Goal: Task Accomplishment & Management: Use online tool/utility

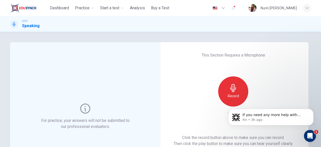
click at [249, 89] on div "Record" at bounding box center [233, 91] width 54 height 30
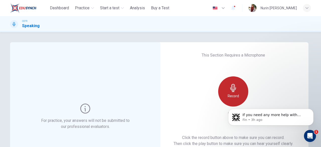
click at [241, 90] on div "Record" at bounding box center [234, 91] width 30 height 30
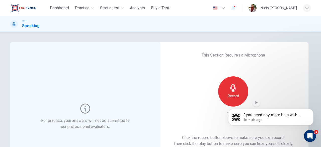
click html "If you need any more help with understanding how your scores are calculated, pl…"
click at [251, 100] on body "If you need any more help with understanding how your scores are calculated, pl…" at bounding box center [271, 115] width 96 height 31
click at [253, 101] on body "If you need any more help with understanding how your scores are calculated, pl…" at bounding box center [271, 115] width 96 height 31
click at [312, 112] on icon "Dismiss notification" at bounding box center [312, 110] width 3 height 3
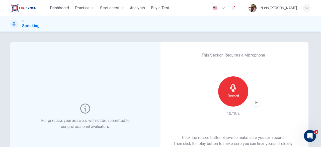
scroll to position [39, 0]
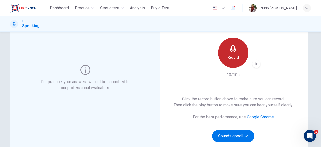
click at [238, 44] on div "Record" at bounding box center [234, 53] width 30 height 30
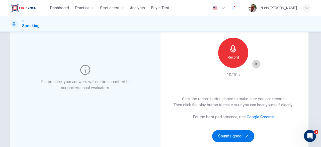
click at [256, 64] on icon "button" at bounding box center [257, 63] width 2 height 3
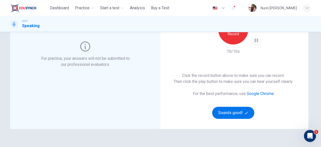
scroll to position [63, 0]
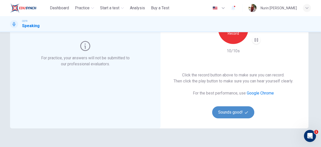
click at [232, 109] on button "Sounds good!" at bounding box center [233, 112] width 42 height 12
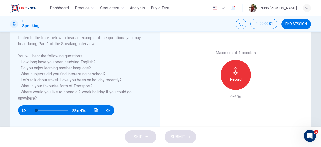
scroll to position [82, 0]
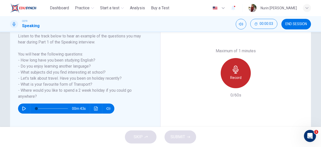
click at [247, 71] on div "Record" at bounding box center [236, 73] width 30 height 30
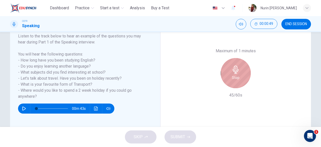
click at [240, 73] on div "Stop" at bounding box center [236, 73] width 30 height 30
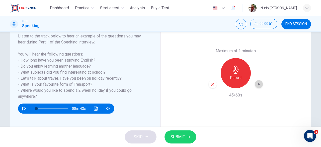
click at [257, 82] on icon "button" at bounding box center [259, 84] width 5 height 5
click at [186, 135] on button "SUBMIT" at bounding box center [181, 136] width 32 height 13
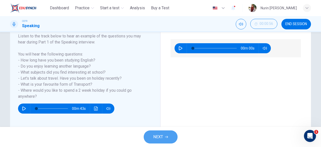
click at [174, 134] on button "NEXT" at bounding box center [161, 136] width 34 height 13
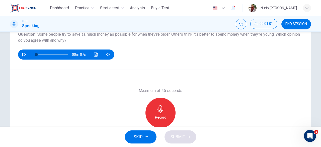
scroll to position [61, 0]
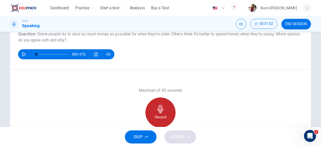
click at [168, 106] on div "Record" at bounding box center [161, 112] width 30 height 30
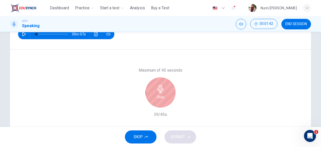
scroll to position [80, 0]
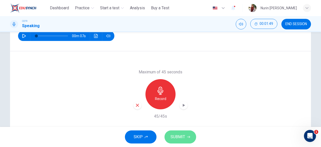
click at [176, 132] on button "SUBMIT" at bounding box center [181, 136] width 32 height 13
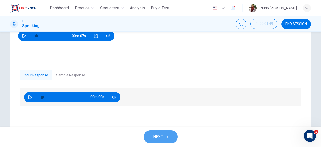
click at [160, 138] on span "NEXT" at bounding box center [158, 136] width 10 height 7
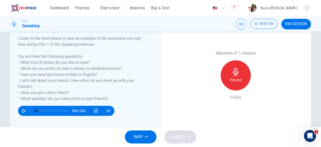
scroll to position [81, 0]
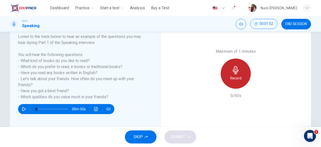
click at [232, 82] on div "Record" at bounding box center [236, 74] width 30 height 30
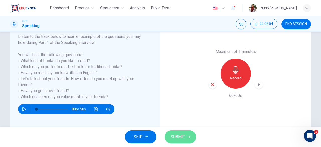
click at [186, 137] on button "SUBMIT" at bounding box center [181, 136] width 32 height 13
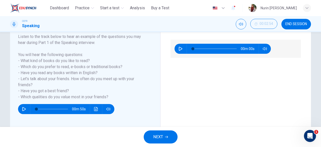
click at [164, 134] on button "NEXT" at bounding box center [161, 136] width 34 height 13
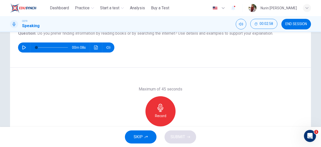
scroll to position [62, 0]
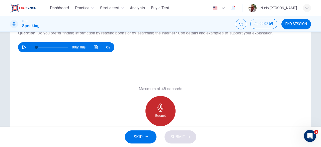
click at [160, 104] on icon "button" at bounding box center [161, 107] width 6 height 8
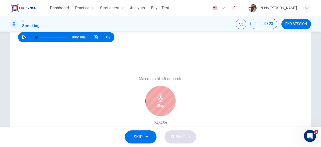
scroll to position [73, 0]
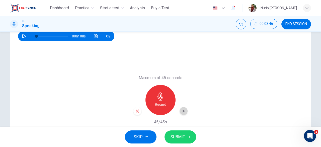
click at [182, 113] on icon "button" at bounding box center [183, 111] width 5 height 5
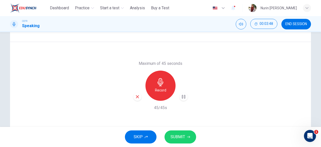
scroll to position [100, 0]
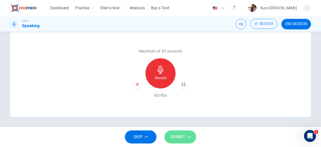
click at [185, 139] on span "SUBMIT" at bounding box center [178, 136] width 15 height 7
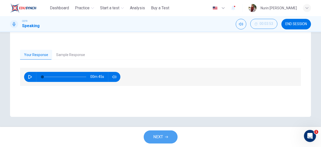
click at [164, 134] on button "NEXT" at bounding box center [161, 136] width 34 height 13
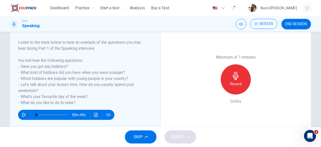
scroll to position [76, 0]
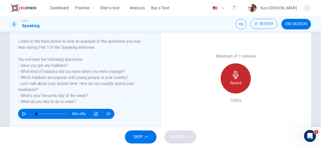
click at [232, 83] on h6 "Record" at bounding box center [236, 83] width 11 height 6
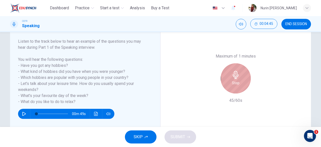
click at [232, 83] on h6 "Stop" at bounding box center [236, 83] width 8 height 6
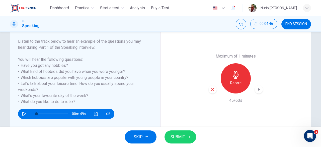
click at [185, 137] on button "SUBMIT" at bounding box center [181, 136] width 32 height 13
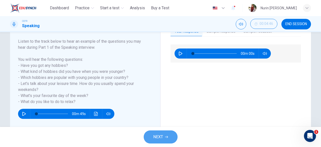
click at [168, 135] on button "NEXT" at bounding box center [161, 136] width 34 height 13
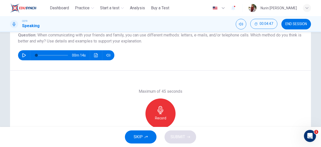
scroll to position [61, 0]
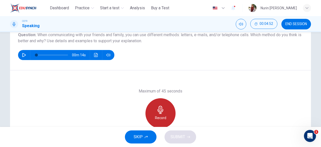
click at [164, 113] on div "Record" at bounding box center [161, 113] width 30 height 30
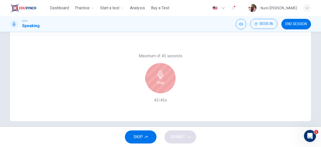
scroll to position [96, 0]
click at [155, 86] on div "Stop" at bounding box center [161, 78] width 30 height 30
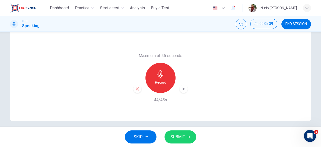
click at [184, 138] on span "SUBMIT" at bounding box center [178, 136] width 15 height 7
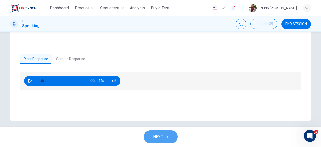
click at [157, 134] on span "NEXT" at bounding box center [158, 136] width 10 height 7
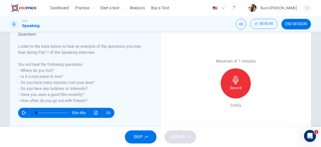
scroll to position [73, 0]
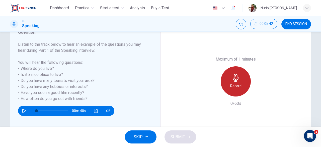
click at [239, 84] on h6 "Record" at bounding box center [236, 86] width 11 height 6
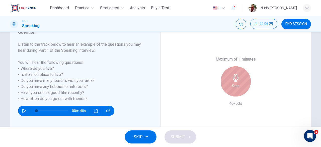
click at [236, 76] on icon "button" at bounding box center [236, 78] width 6 height 8
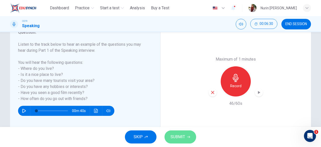
click at [180, 138] on span "SUBMIT" at bounding box center [178, 136] width 15 height 7
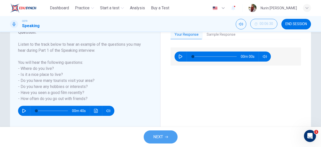
click at [165, 133] on button "NEXT" at bounding box center [161, 136] width 34 height 13
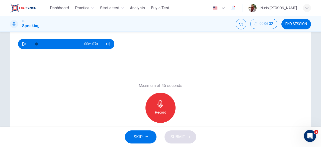
scroll to position [66, 0]
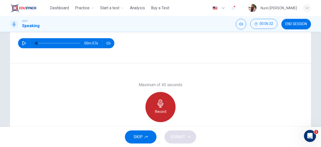
click at [167, 102] on div "Record" at bounding box center [161, 107] width 30 height 30
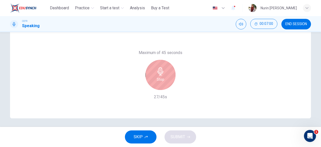
scroll to position [99, 0]
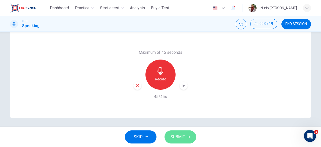
click at [184, 135] on span "SUBMIT" at bounding box center [178, 136] width 15 height 7
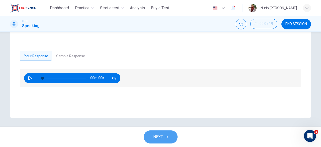
click at [160, 139] on span "NEXT" at bounding box center [158, 136] width 10 height 7
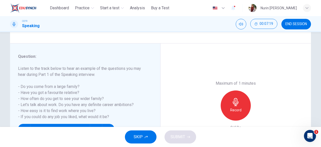
scroll to position [52, 0]
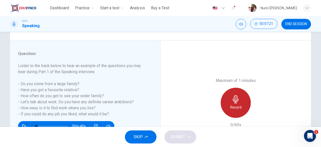
click at [234, 103] on icon "button" at bounding box center [236, 99] width 6 height 8
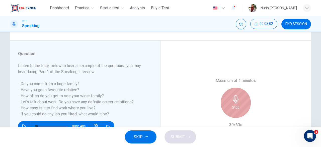
click at [248, 100] on div "Stop" at bounding box center [236, 103] width 30 height 30
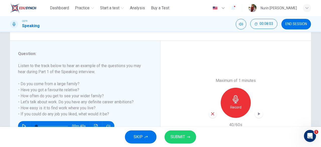
click at [179, 139] on span "SUBMIT" at bounding box center [178, 136] width 15 height 7
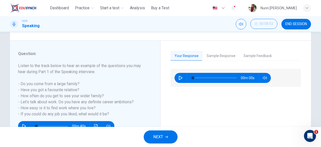
scroll to position [62, 0]
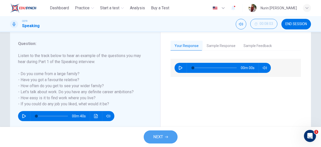
click at [158, 135] on span "NEXT" at bounding box center [158, 136] width 10 height 7
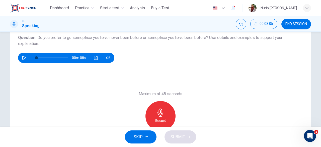
scroll to position [60, 0]
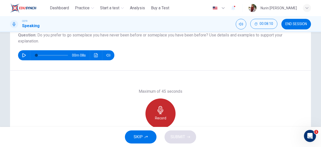
click at [158, 108] on icon "button" at bounding box center [161, 110] width 6 height 8
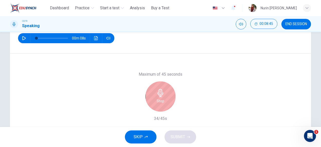
scroll to position [79, 0]
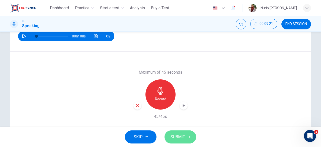
click at [174, 133] on button "SUBMIT" at bounding box center [181, 136] width 32 height 13
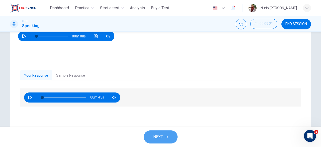
click at [167, 134] on button "NEXT" at bounding box center [161, 136] width 34 height 13
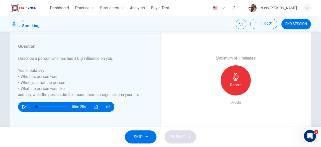
scroll to position [89, 0]
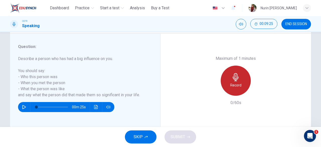
click at [230, 76] on div "Record" at bounding box center [236, 81] width 30 height 30
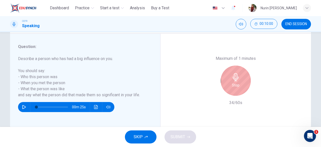
click at [235, 79] on icon "button" at bounding box center [236, 77] width 6 height 8
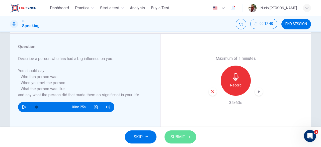
click at [177, 136] on span "SUBMIT" at bounding box center [178, 136] width 15 height 7
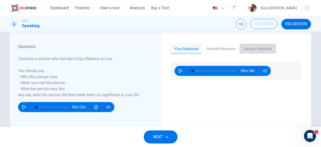
click at [241, 47] on button "Sample Feedback" at bounding box center [258, 49] width 36 height 11
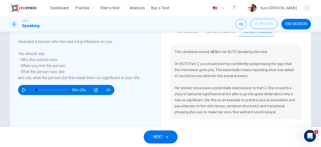
scroll to position [108, 0]
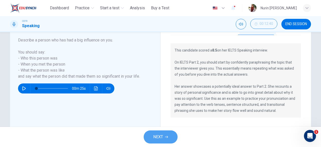
click at [167, 135] on icon "button" at bounding box center [166, 136] width 3 height 3
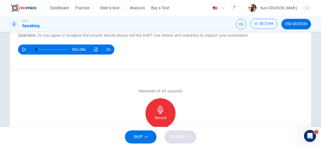
scroll to position [60, 0]
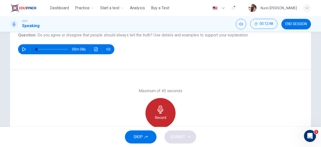
click at [166, 110] on div "Record" at bounding box center [161, 113] width 30 height 30
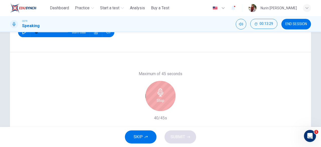
scroll to position [78, 0]
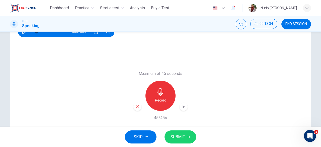
click at [184, 107] on icon "button" at bounding box center [183, 106] width 5 height 5
click at [184, 107] on icon "button" at bounding box center [184, 107] width 4 height 4
click at [179, 131] on button "SUBMIT" at bounding box center [181, 136] width 32 height 13
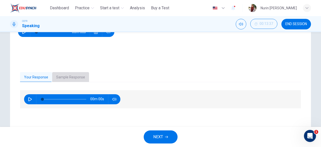
click at [74, 76] on button "Sample Response" at bounding box center [70, 77] width 37 height 11
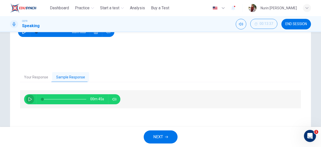
click at [32, 100] on button "button" at bounding box center [30, 99] width 8 height 10
click at [192, 118] on div "00m 40s" at bounding box center [160, 111] width 281 height 43
type input "**"
click at [167, 134] on button "NEXT" at bounding box center [161, 136] width 34 height 13
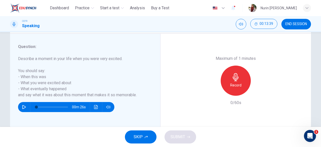
scroll to position [90, 0]
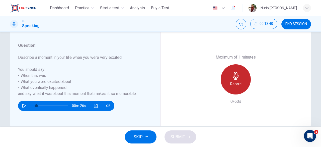
click at [244, 78] on div "Record" at bounding box center [236, 79] width 30 height 30
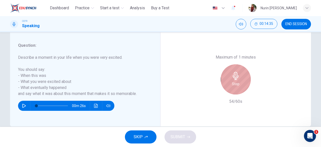
click at [244, 78] on div "Stop" at bounding box center [236, 79] width 30 height 30
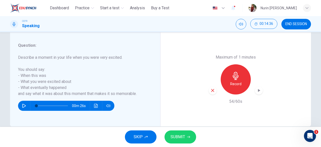
click at [175, 138] on span "SUBMIT" at bounding box center [178, 136] width 15 height 7
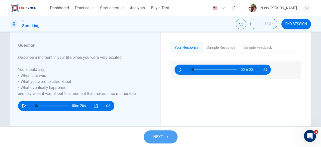
click at [171, 135] on button "NEXT" at bounding box center [161, 136] width 34 height 13
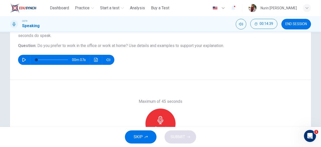
scroll to position [52, 0]
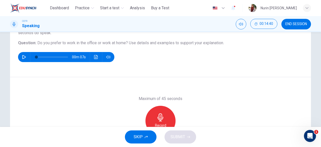
click at [165, 113] on div "Record" at bounding box center [161, 121] width 30 height 30
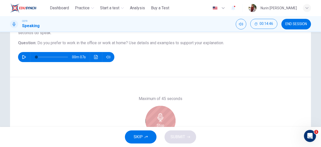
click at [165, 113] on div "Stop" at bounding box center [161, 121] width 30 height 30
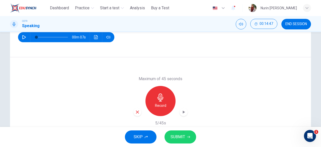
scroll to position [73, 0]
click at [136, 114] on icon "button" at bounding box center [137, 112] width 5 height 5
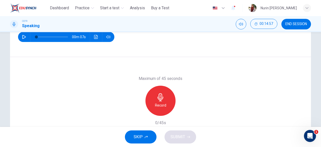
click at [170, 102] on div "Record" at bounding box center [161, 101] width 30 height 30
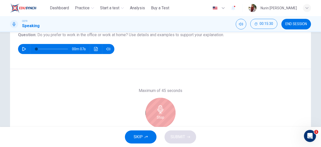
scroll to position [84, 0]
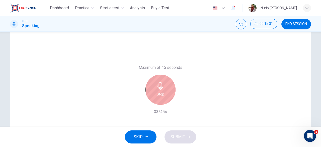
click at [169, 90] on div "Stop" at bounding box center [161, 90] width 30 height 30
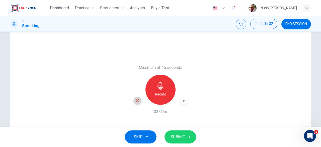
click at [135, 101] on icon "button" at bounding box center [137, 100] width 5 height 5
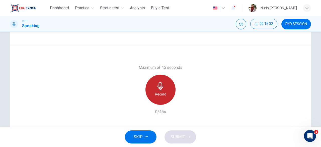
click at [169, 88] on div "Record" at bounding box center [161, 90] width 30 height 30
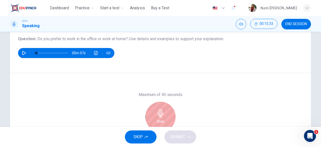
scroll to position [55, 0]
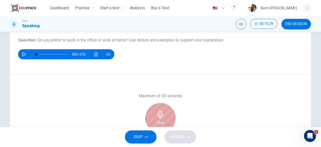
click at [164, 117] on div "Stop" at bounding box center [161, 118] width 30 height 30
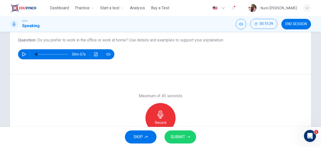
scroll to position [70, 0]
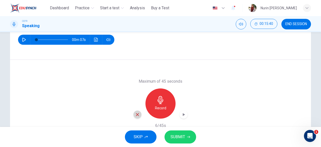
click at [137, 114] on icon "button" at bounding box center [137, 114] width 3 height 3
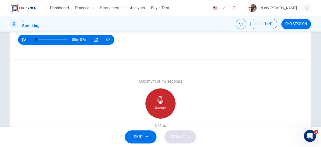
click at [156, 106] on h6 "Record" at bounding box center [160, 108] width 11 height 6
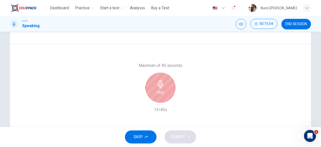
scroll to position [88, 0]
click at [159, 80] on icon "button" at bounding box center [161, 82] width 8 height 8
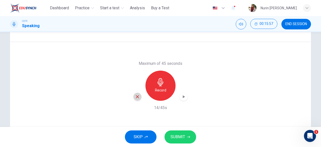
click at [136, 94] on icon "button" at bounding box center [137, 96] width 5 height 5
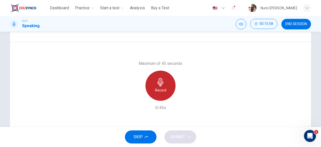
click at [161, 86] on div "Record" at bounding box center [161, 86] width 30 height 30
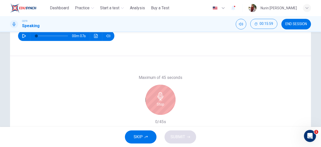
scroll to position [72, 0]
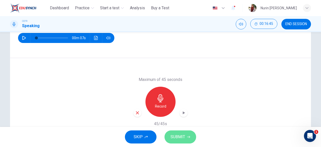
click at [178, 136] on span "SUBMIT" at bounding box center [178, 136] width 15 height 7
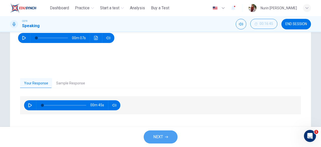
click at [157, 141] on button "NEXT" at bounding box center [161, 136] width 34 height 13
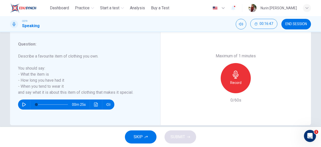
scroll to position [95, 0]
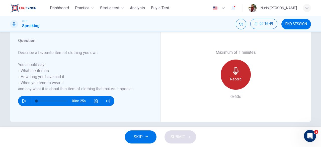
click at [233, 82] on div "Record" at bounding box center [236, 75] width 30 height 30
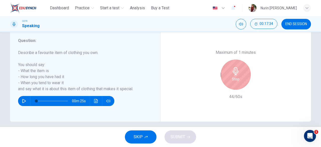
click at [233, 82] on div "Stop" at bounding box center [236, 75] width 30 height 30
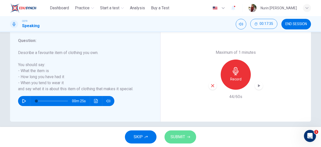
click at [182, 137] on span "SUBMIT" at bounding box center [178, 136] width 15 height 7
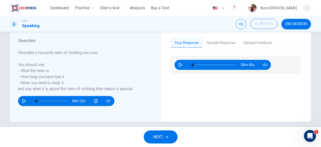
click at [153, 135] on button "NEXT" at bounding box center [161, 136] width 34 height 13
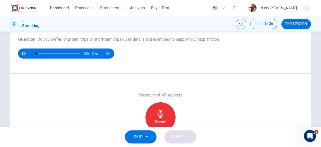
scroll to position [60, 0]
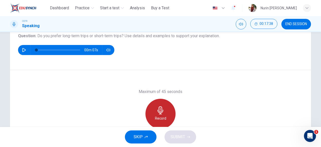
click at [152, 106] on div "Record" at bounding box center [161, 114] width 30 height 30
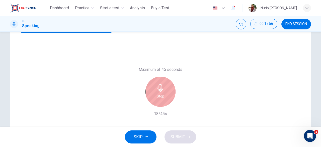
scroll to position [82, 0]
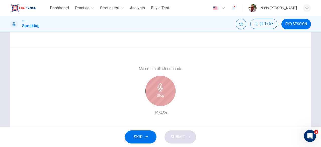
click at [169, 100] on div "Stop" at bounding box center [161, 91] width 30 height 30
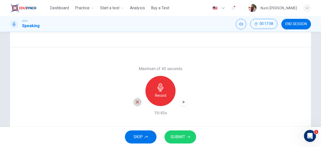
click at [137, 102] on icon "button" at bounding box center [137, 101] width 3 height 3
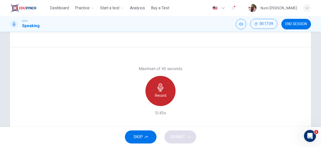
click at [155, 96] on h6 "Record" at bounding box center [160, 95] width 11 height 6
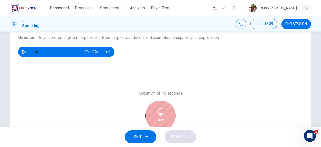
scroll to position [57, 0]
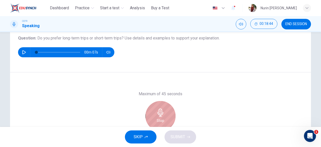
click at [162, 110] on icon "button" at bounding box center [161, 113] width 8 height 8
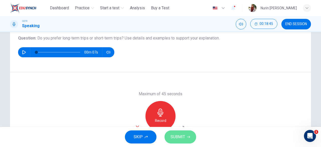
click at [181, 134] on span "SUBMIT" at bounding box center [178, 136] width 15 height 7
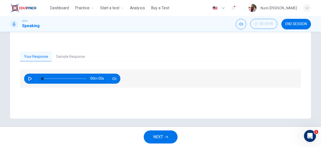
scroll to position [100, 0]
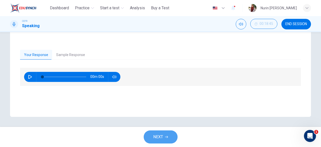
click at [162, 135] on span "NEXT" at bounding box center [158, 136] width 10 height 7
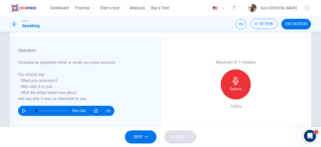
scroll to position [86, 0]
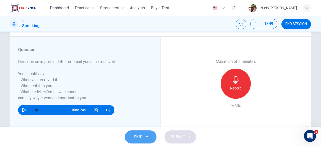
click at [142, 141] on button "SKIP" at bounding box center [141, 136] width 32 height 13
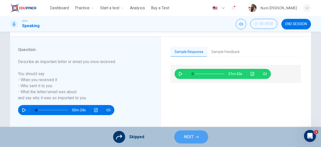
click at [196, 135] on button "NEXT" at bounding box center [192, 136] width 34 height 13
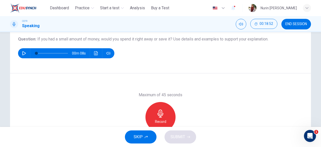
scroll to position [59, 0]
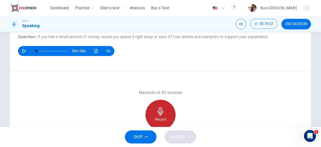
click at [165, 109] on div "Record" at bounding box center [161, 115] width 30 height 30
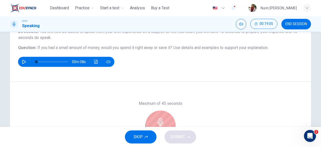
scroll to position [78, 0]
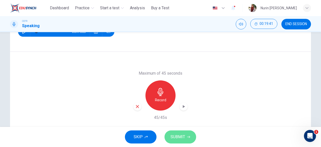
click at [184, 135] on span "SUBMIT" at bounding box center [178, 136] width 15 height 7
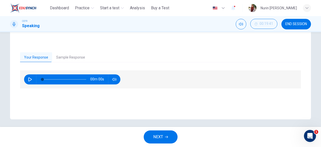
scroll to position [100, 0]
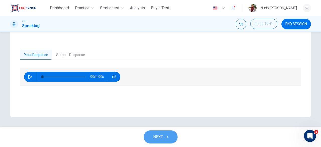
click at [164, 135] on button "NEXT" at bounding box center [161, 136] width 34 height 13
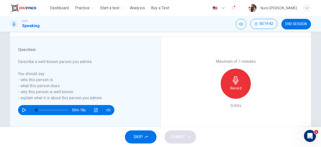
scroll to position [87, 0]
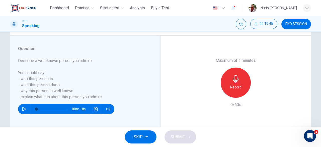
click at [237, 89] on h6 "Record" at bounding box center [236, 87] width 11 height 6
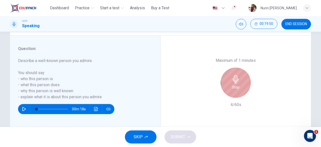
click at [237, 89] on h6 "Stop" at bounding box center [236, 87] width 8 height 6
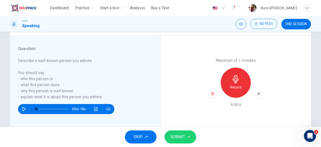
click at [213, 95] on icon "button" at bounding box center [213, 93] width 5 height 5
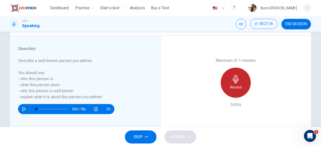
click at [243, 76] on div "Record" at bounding box center [236, 83] width 30 height 30
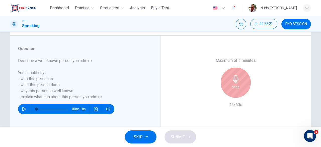
click at [243, 76] on div "Stop" at bounding box center [236, 83] width 30 height 30
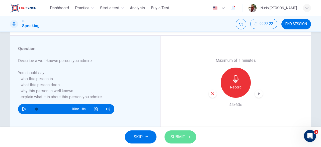
click at [185, 134] on button "SUBMIT" at bounding box center [181, 136] width 32 height 13
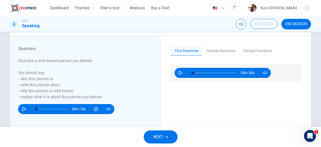
click at [169, 136] on button "NEXT" at bounding box center [161, 136] width 34 height 13
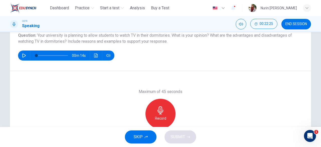
scroll to position [60, 0]
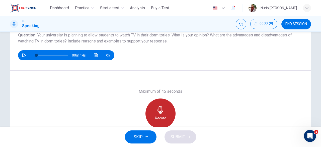
click at [164, 110] on div "Record" at bounding box center [161, 113] width 30 height 30
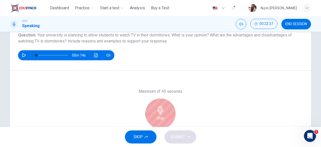
scroll to position [81, 0]
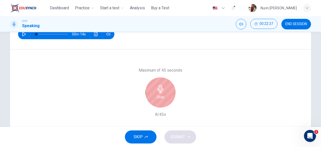
click at [160, 97] on h6 "Stop" at bounding box center [161, 97] width 8 height 6
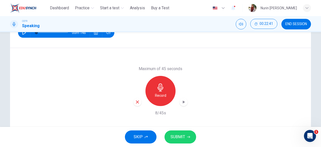
scroll to position [84, 0]
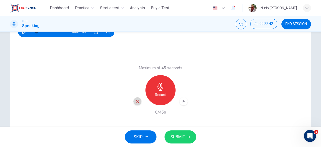
click at [138, 99] on icon "button" at bounding box center [137, 101] width 5 height 5
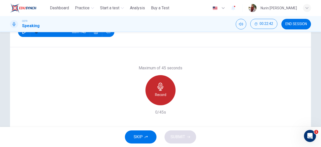
click at [162, 87] on icon "button" at bounding box center [161, 87] width 6 height 8
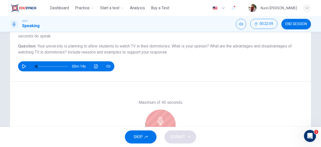
scroll to position [100, 0]
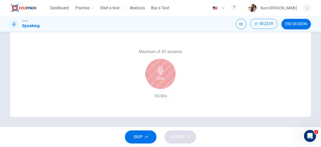
click at [160, 79] on h6 "Stop" at bounding box center [161, 78] width 8 height 6
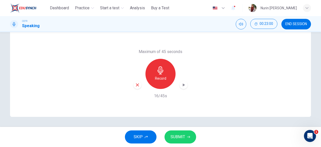
click at [136, 87] on div "button" at bounding box center [138, 85] width 8 height 8
click at [165, 74] on div "Record" at bounding box center [161, 74] width 30 height 30
click at [179, 136] on span "SUBMIT" at bounding box center [178, 136] width 15 height 7
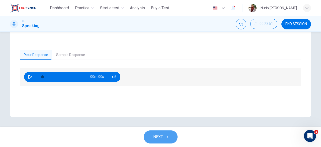
click at [163, 133] on button "NEXT" at bounding box center [161, 136] width 34 height 13
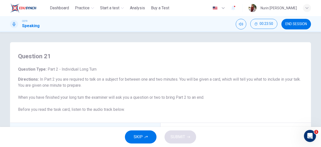
scroll to position [91, 0]
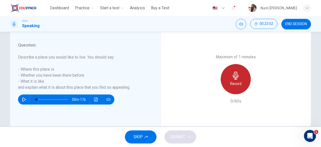
click at [232, 77] on icon "button" at bounding box center [236, 76] width 8 height 8
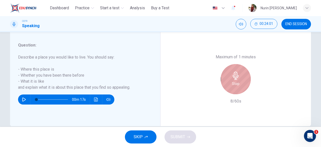
click at [232, 77] on icon "button" at bounding box center [236, 76] width 8 height 8
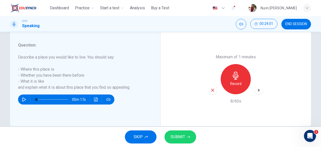
click at [211, 89] on icon "button" at bounding box center [212, 90] width 3 height 3
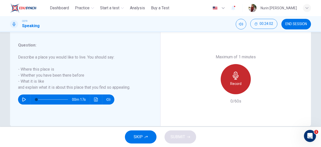
click at [237, 80] on div "Record" at bounding box center [236, 79] width 30 height 30
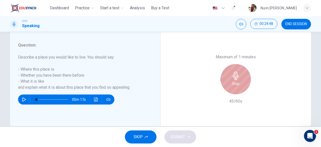
click at [237, 80] on div "Stop" at bounding box center [236, 79] width 30 height 30
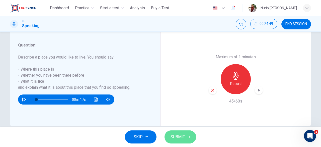
click at [186, 135] on button "SUBMIT" at bounding box center [181, 136] width 32 height 13
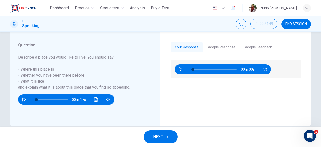
click at [173, 140] on button "NEXT" at bounding box center [161, 136] width 34 height 13
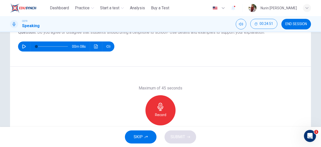
scroll to position [63, 0]
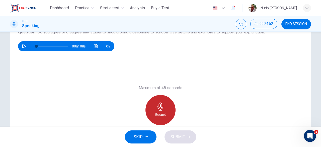
click at [157, 107] on icon "button" at bounding box center [161, 106] width 8 height 8
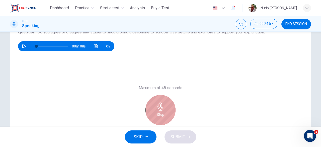
click at [158, 105] on icon "button" at bounding box center [161, 106] width 8 height 8
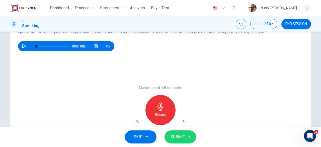
scroll to position [64, 0]
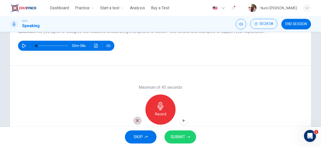
click at [137, 119] on icon "button" at bounding box center [137, 120] width 5 height 5
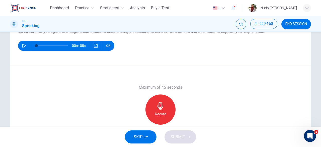
click at [163, 105] on icon "button" at bounding box center [161, 106] width 8 height 8
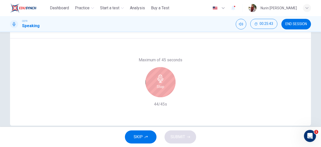
scroll to position [91, 0]
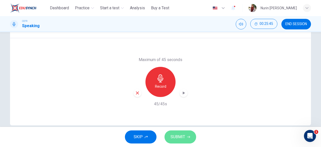
click at [172, 134] on span "SUBMIT" at bounding box center [178, 136] width 15 height 7
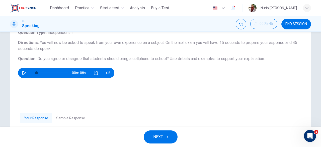
scroll to position [36, 0]
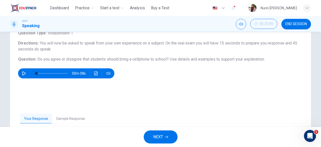
click at [160, 133] on span "NEXT" at bounding box center [158, 136] width 10 height 7
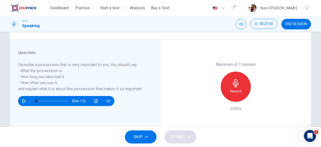
scroll to position [87, 0]
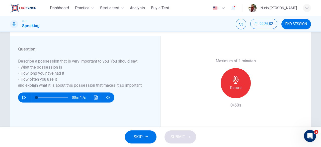
click at [237, 86] on h6 "Record" at bounding box center [236, 88] width 11 height 6
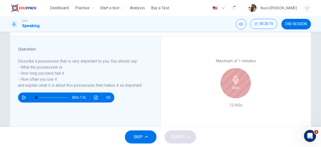
click at [237, 86] on h6 "Stop" at bounding box center [236, 88] width 8 height 6
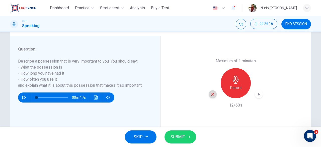
click at [211, 92] on icon "button" at bounding box center [213, 94] width 5 height 5
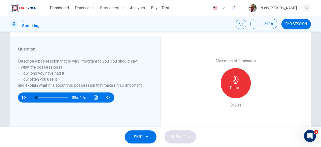
click at [231, 88] on h6 "Record" at bounding box center [236, 88] width 11 height 6
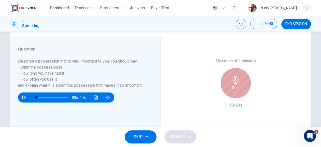
click at [230, 88] on div "Stop" at bounding box center [236, 83] width 30 height 30
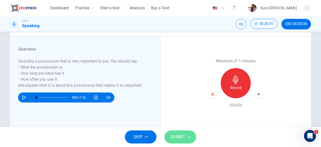
click at [186, 134] on button "SUBMIT" at bounding box center [181, 136] width 32 height 13
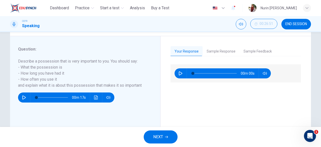
click at [165, 134] on button "NEXT" at bounding box center [161, 136] width 34 height 13
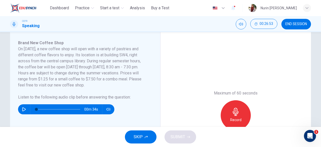
scroll to position [23, 0]
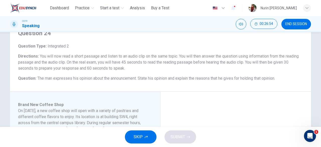
click at [147, 130] on div "SKIP SUBMIT" at bounding box center [160, 137] width 321 height 20
click at [146, 135] on button "SKIP" at bounding box center [141, 136] width 32 height 13
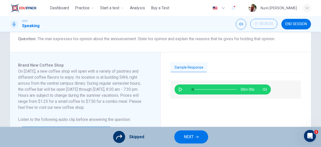
scroll to position [63, 0]
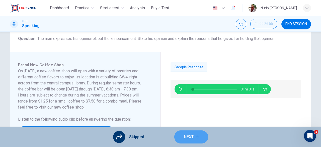
click at [184, 133] on span "NEXT" at bounding box center [189, 136] width 10 height 7
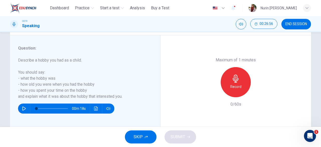
scroll to position [92, 0]
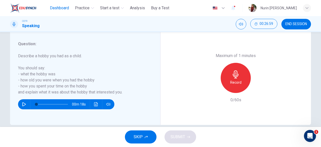
click at [65, 8] on span "Dashboard" at bounding box center [59, 8] width 19 height 6
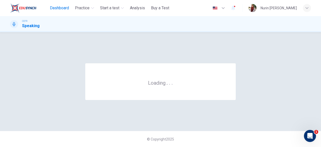
scroll to position [0, 0]
